Goal: Check status

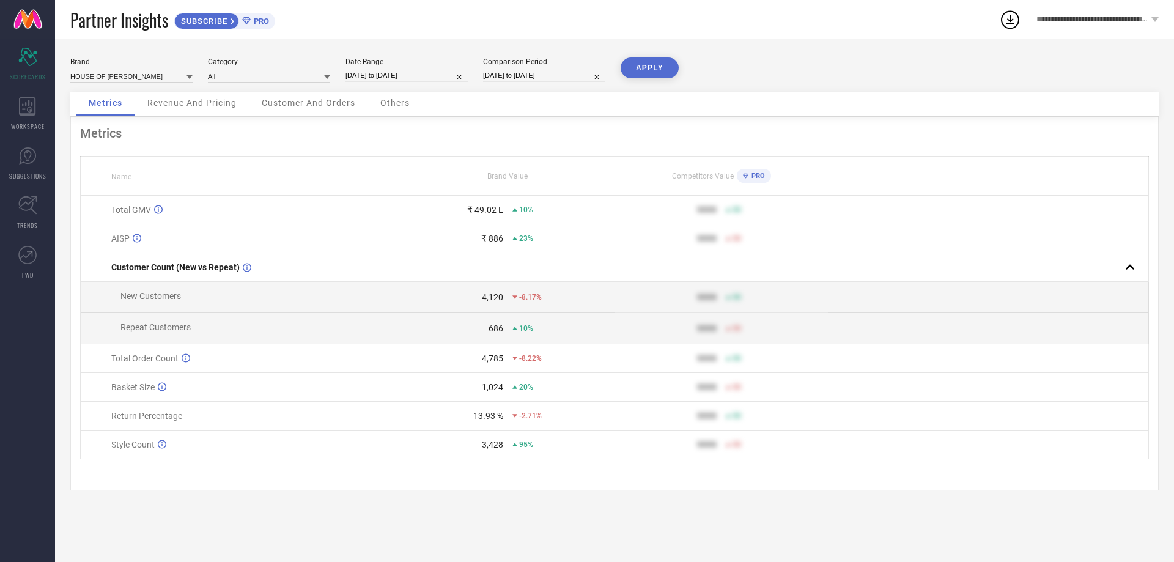
click at [389, 73] on input "[DATE] to [DATE]" at bounding box center [406, 75] width 122 height 13
select select "7"
select select "2025"
select select "8"
select select "2025"
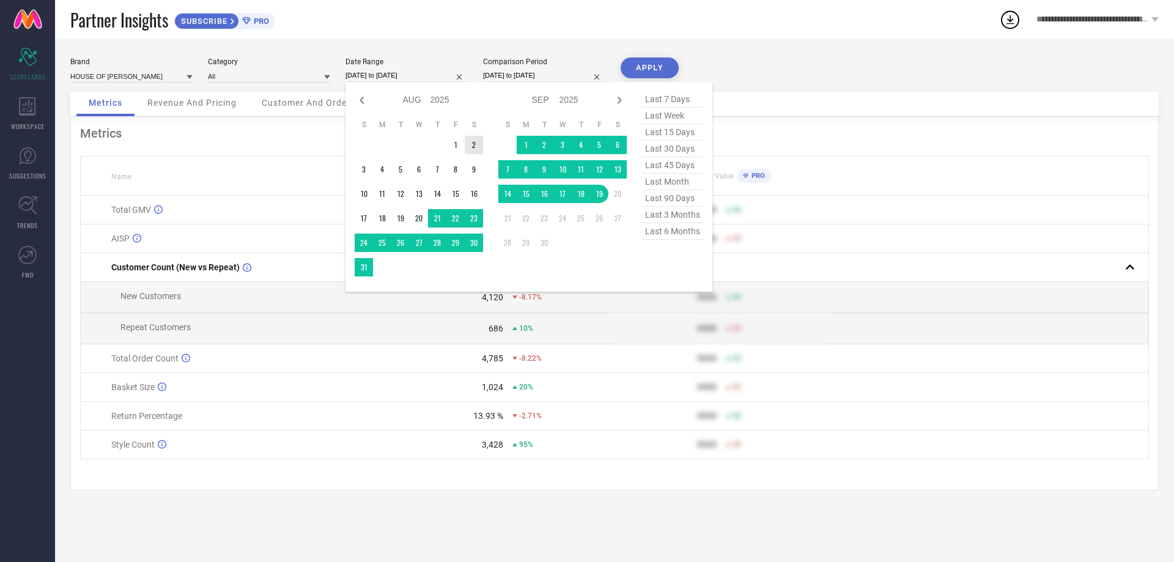
click at [474, 105] on div "Jan Feb Mar Apr May Jun [DATE] Aug Sep Oct Nov [DATE] 2016 2017 2018 2019 2020 …" at bounding box center [426, 100] width 114 height 18
type input "After [DATE]"
click at [455, 138] on td "1" at bounding box center [455, 145] width 18 height 18
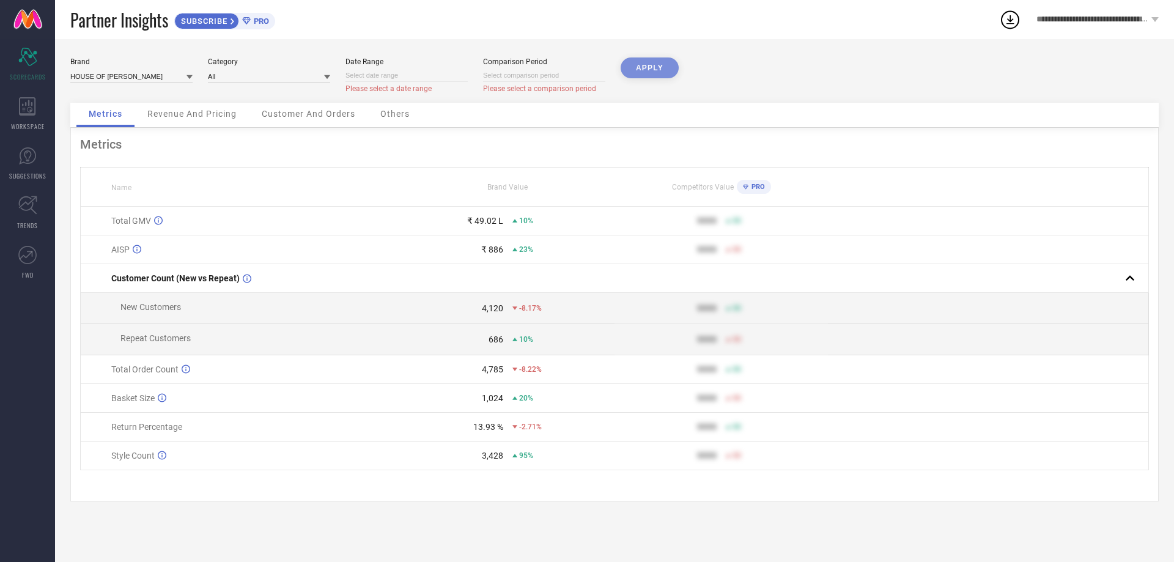
select select "8"
select select "2025"
select select "9"
select select "2025"
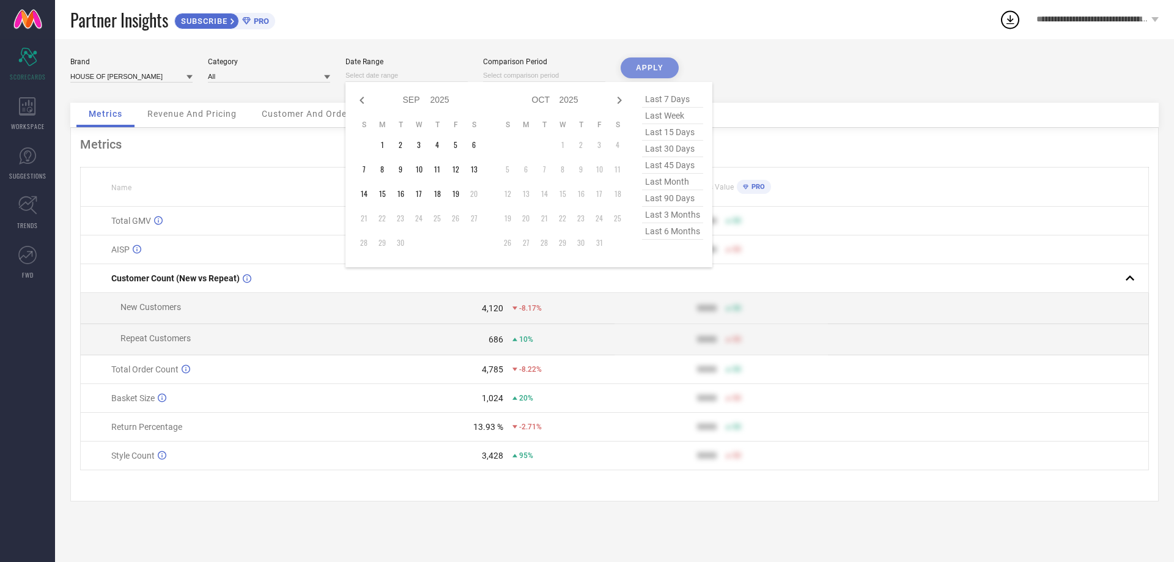
click at [418, 75] on input at bounding box center [406, 75] width 122 height 13
click at [381, 141] on td "1" at bounding box center [382, 145] width 18 height 18
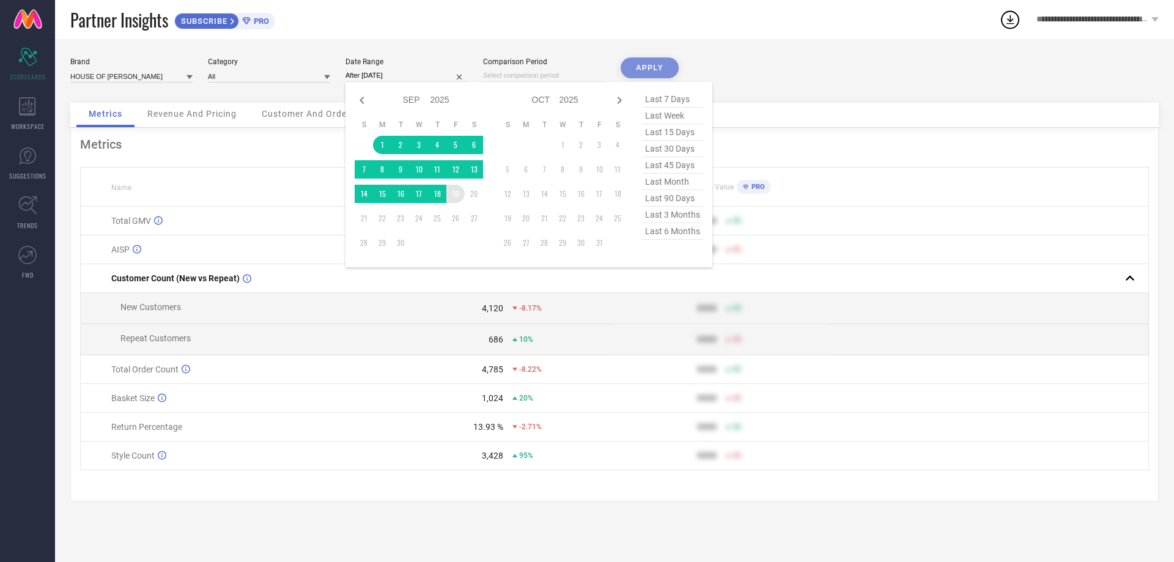
type input "[DATE] to [DATE]"
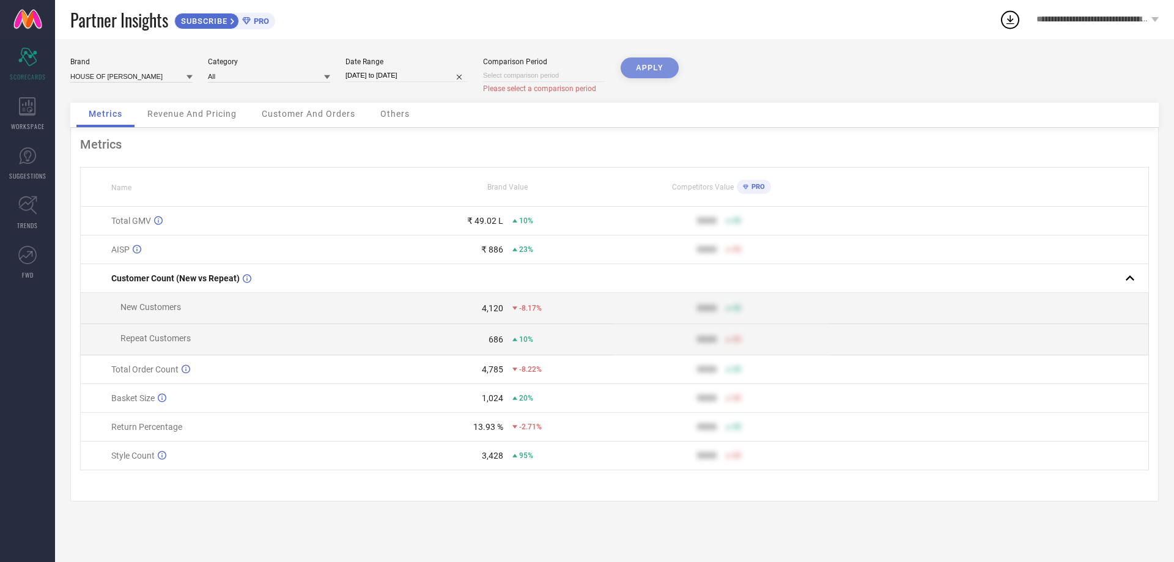
click at [519, 82] on div "Comparison Period Please select a comparison period" at bounding box center [544, 75] width 122 height 36
select select "8"
select select "2025"
select select "9"
select select "2025"
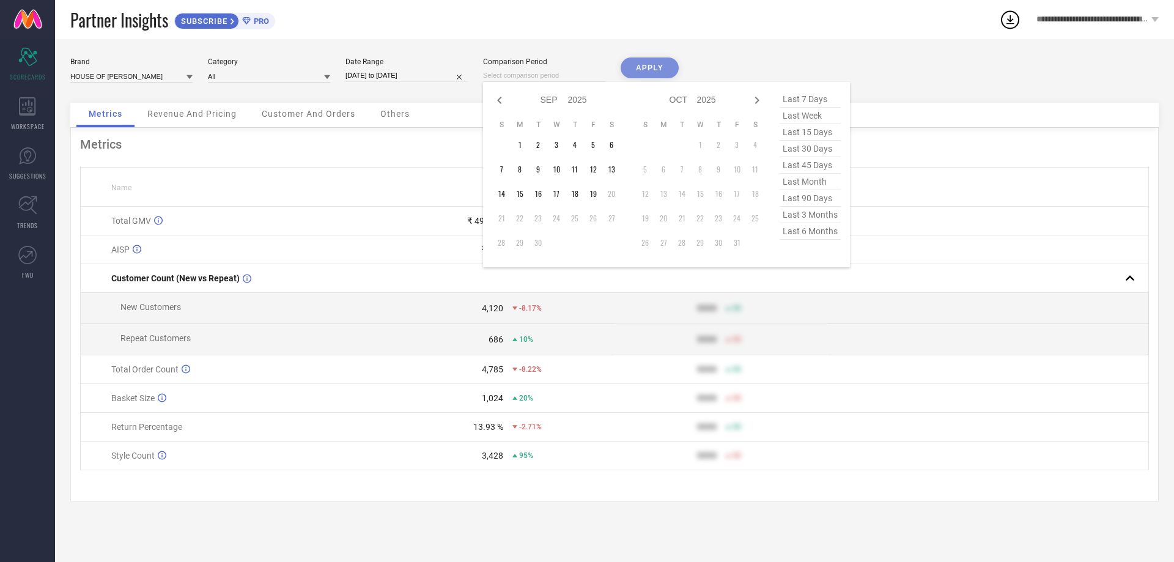
click at [519, 79] on input at bounding box center [544, 75] width 122 height 13
click at [521, 143] on td "1" at bounding box center [519, 145] width 18 height 18
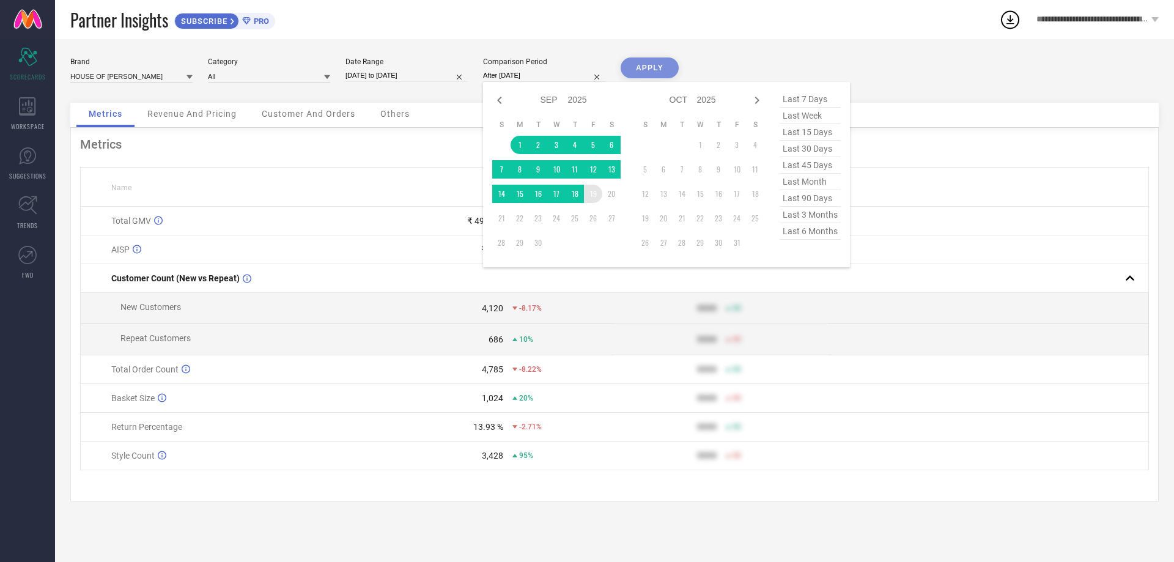
type input "[DATE] to [DATE]"
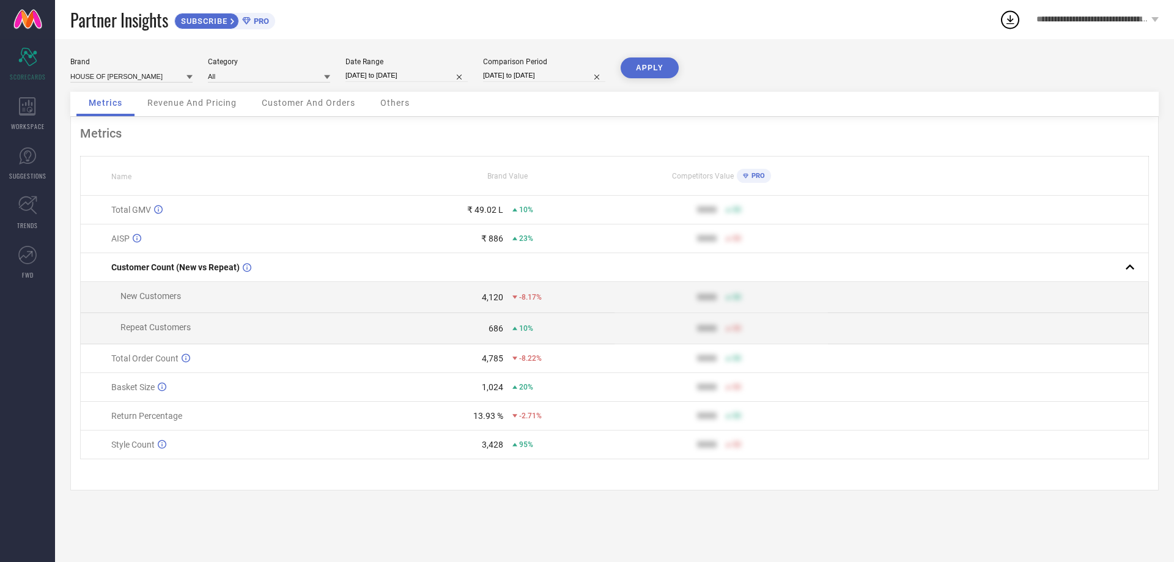
click at [641, 64] on button "APPLY" at bounding box center [650, 67] width 58 height 21
